Goal: Information Seeking & Learning: Compare options

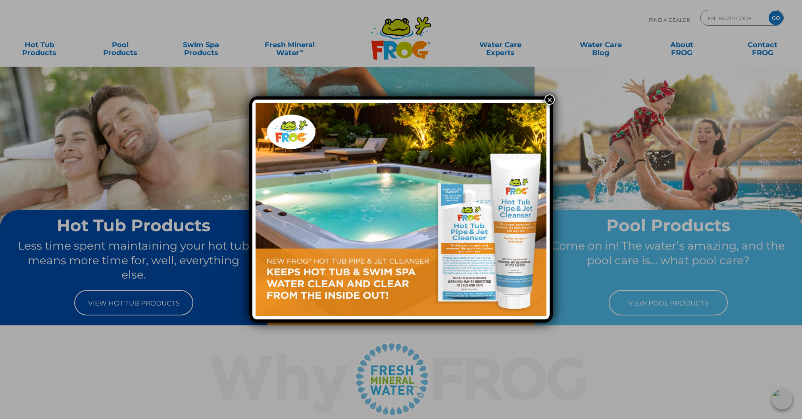
click at [551, 98] on button "×" at bounding box center [549, 99] width 10 height 10
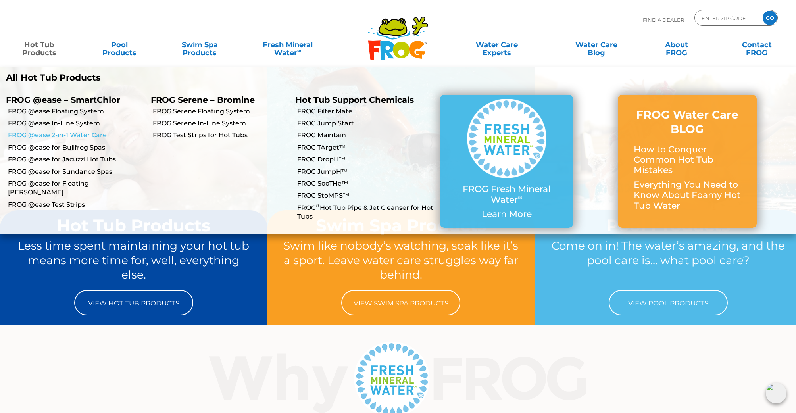
click at [36, 135] on link "FROG @ease 2-in-1 Water Care" at bounding box center [76, 135] width 137 height 9
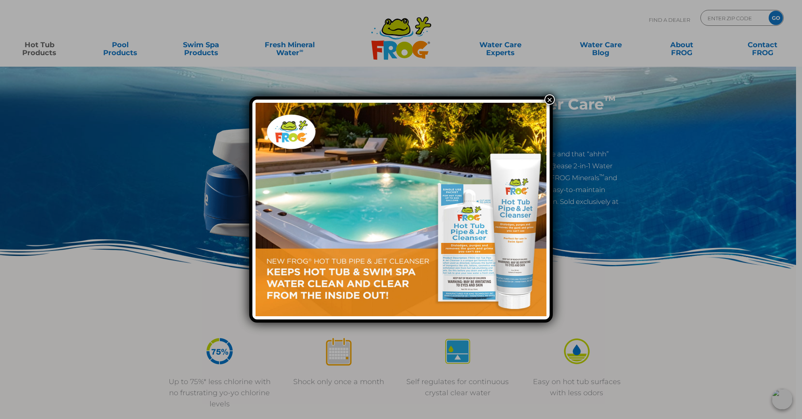
click at [550, 100] on button "×" at bounding box center [549, 99] width 10 height 10
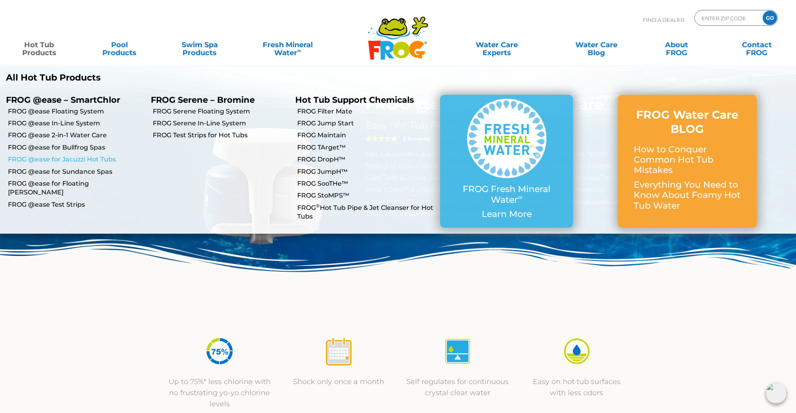
click at [70, 160] on link "FROG @ease for Jacuzzi Hot Tubs" at bounding box center [76, 159] width 137 height 9
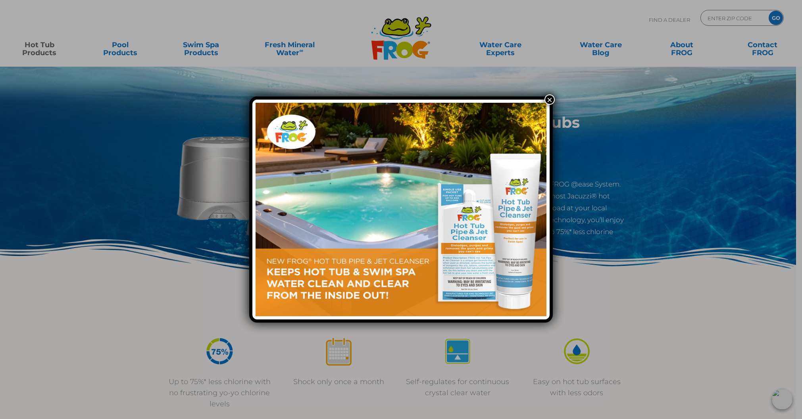
click at [546, 100] on button "×" at bounding box center [549, 99] width 10 height 10
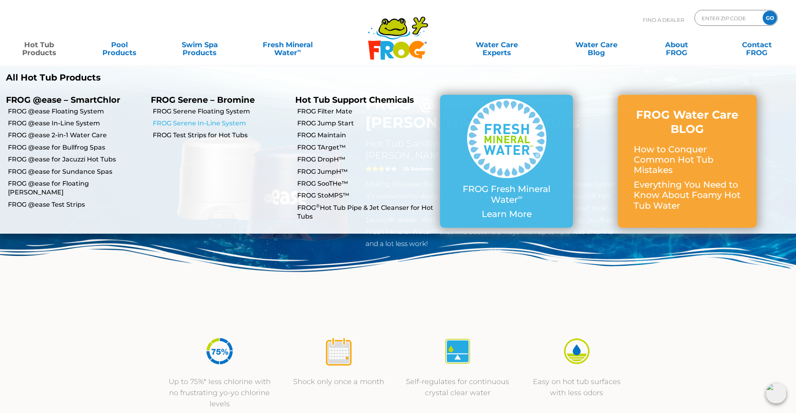
click at [204, 125] on link "FROG Serene In-Line System" at bounding box center [221, 123] width 137 height 9
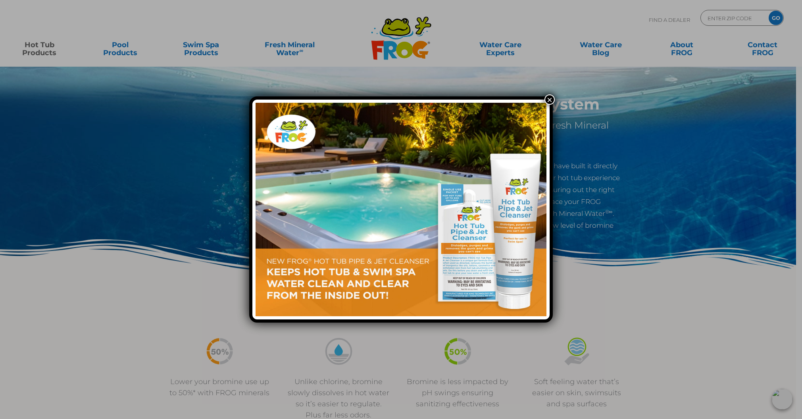
click at [550, 101] on button "×" at bounding box center [549, 99] width 10 height 10
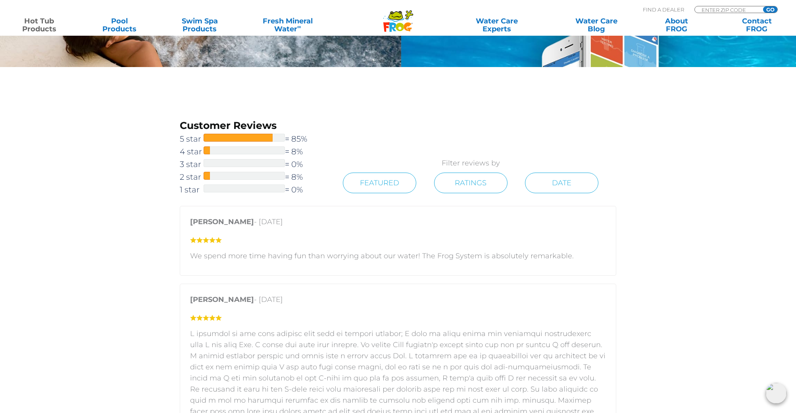
scroll to position [1111, 0]
